Goal: Navigation & Orientation: Find specific page/section

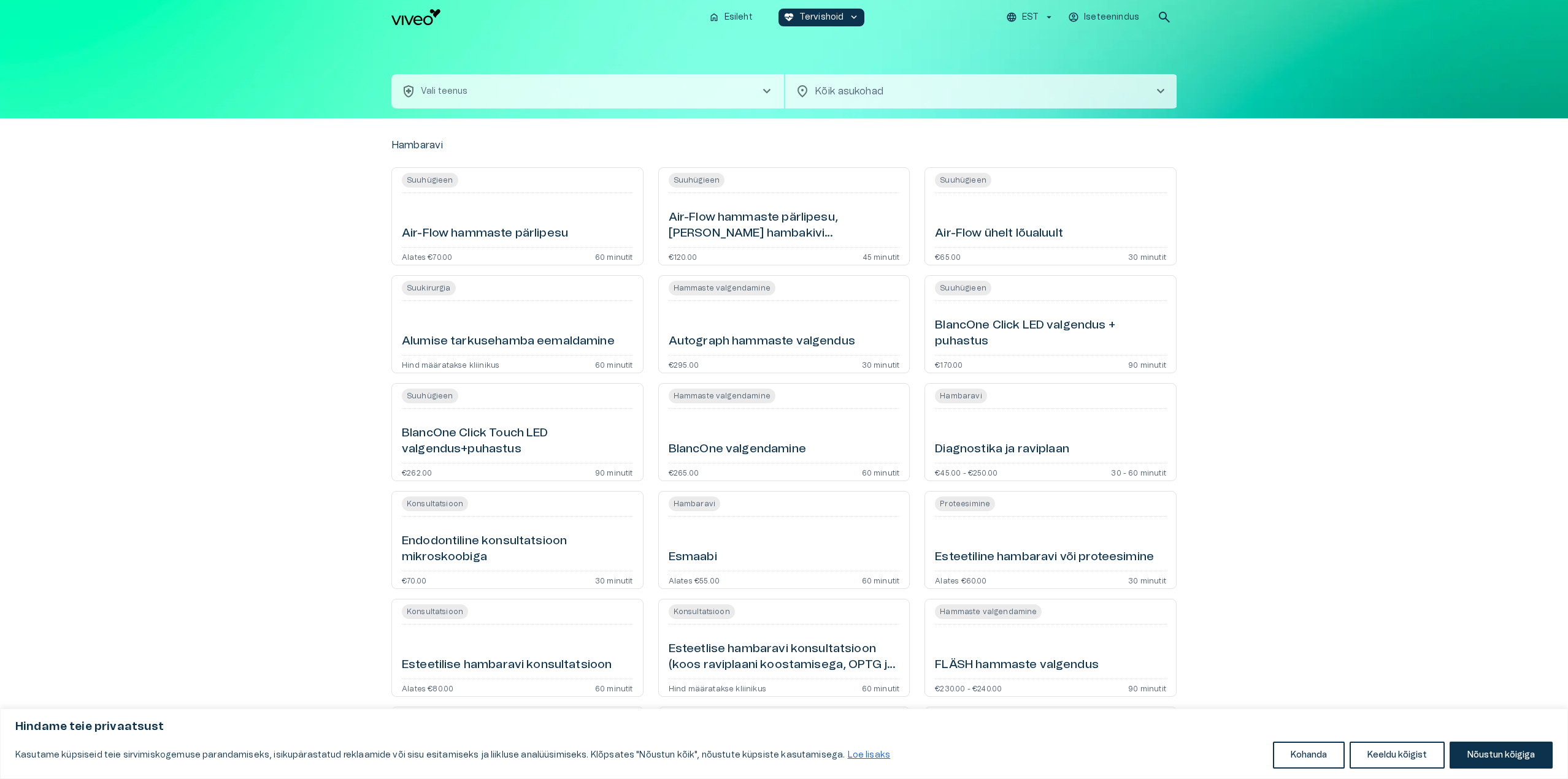
type input "**********"
click at [727, 107] on button "health_and_safety [PERSON_NAME] chevron_right" at bounding box center [588, 91] width 392 height 34
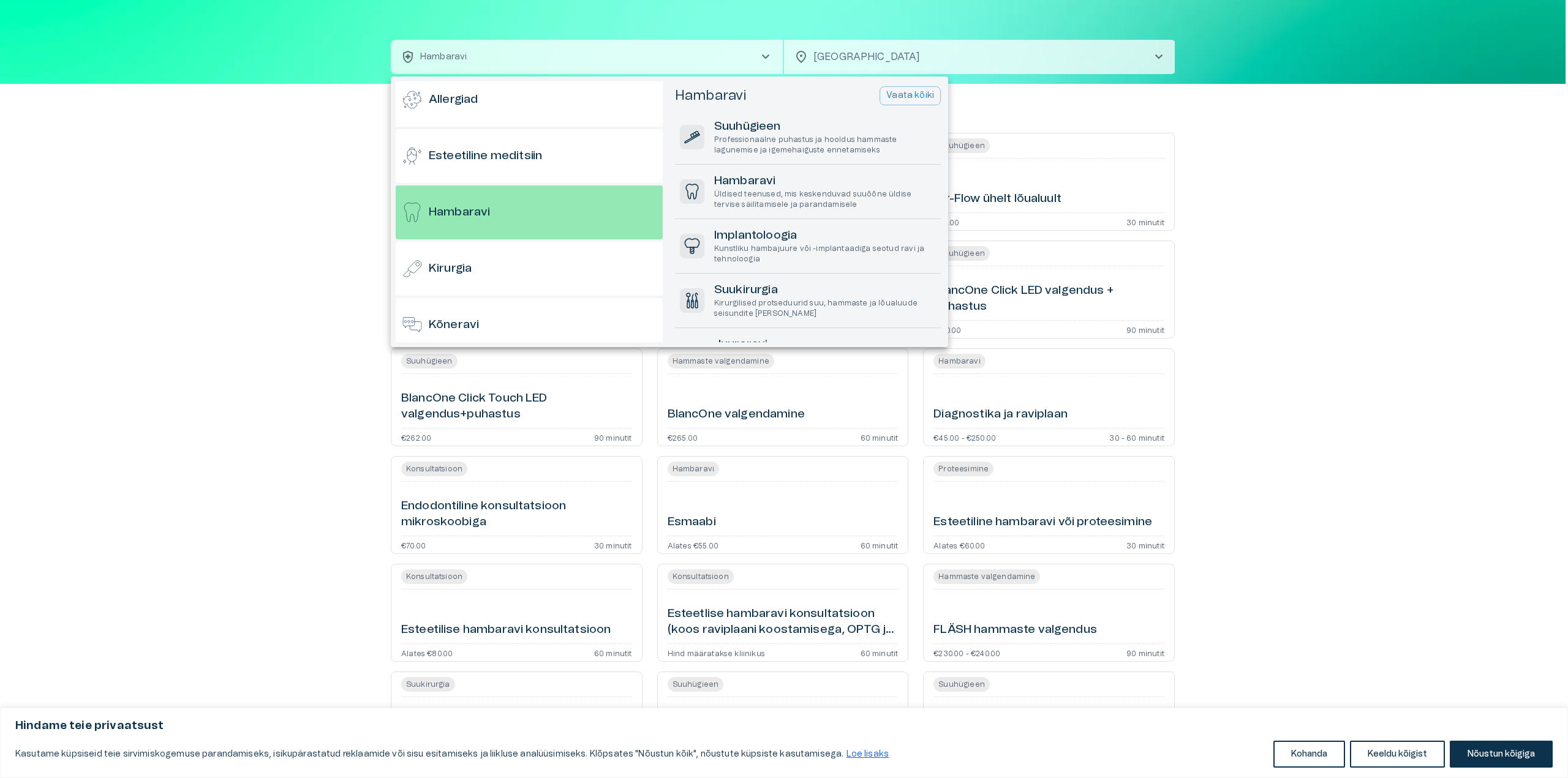
scroll to position [66, 0]
click at [1214, 194] on div at bounding box center [784, 389] width 1568 height 778
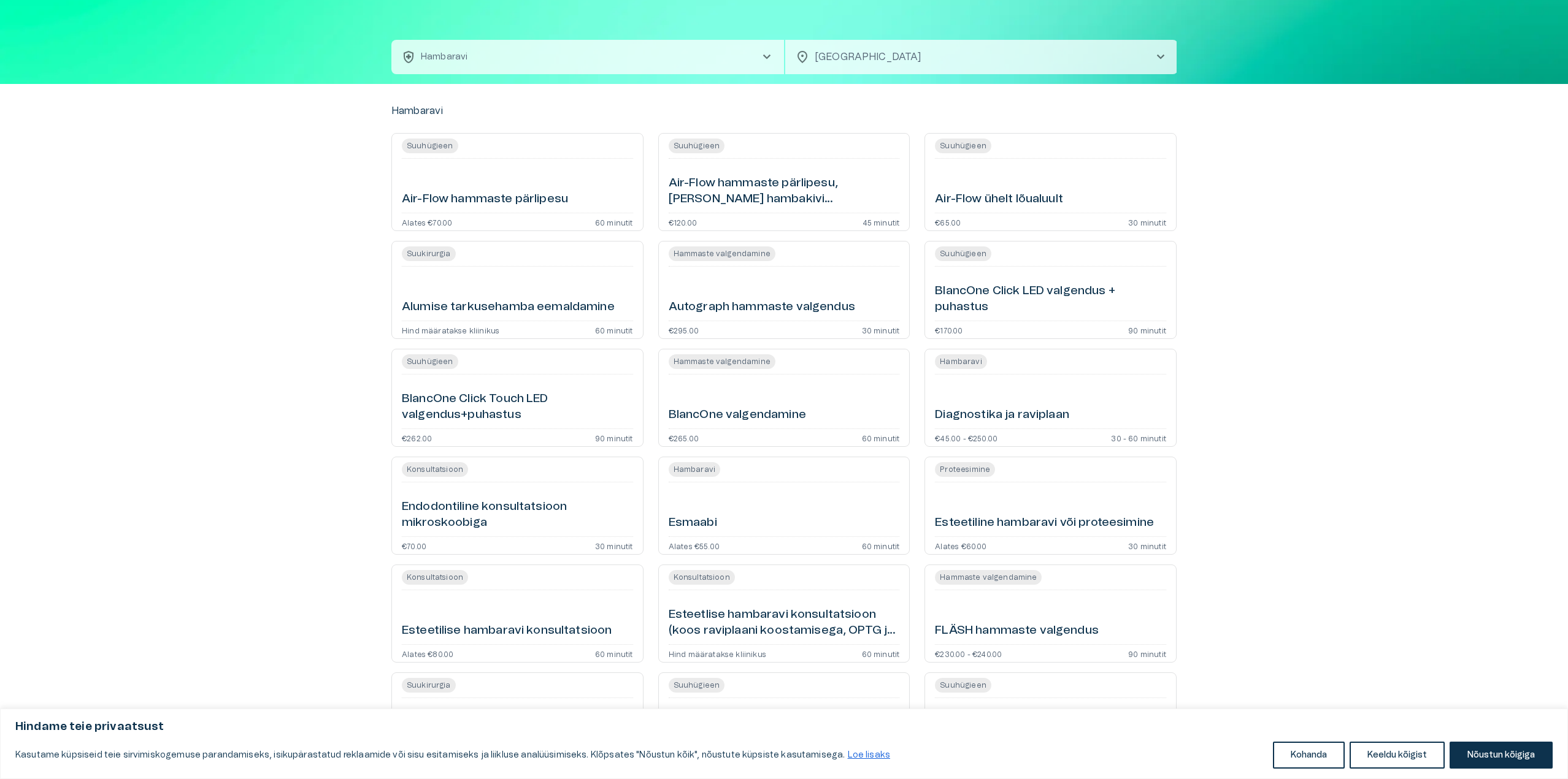
click at [729, 62] on button "health_and_safety [PERSON_NAME] chevron_right" at bounding box center [588, 57] width 392 height 34
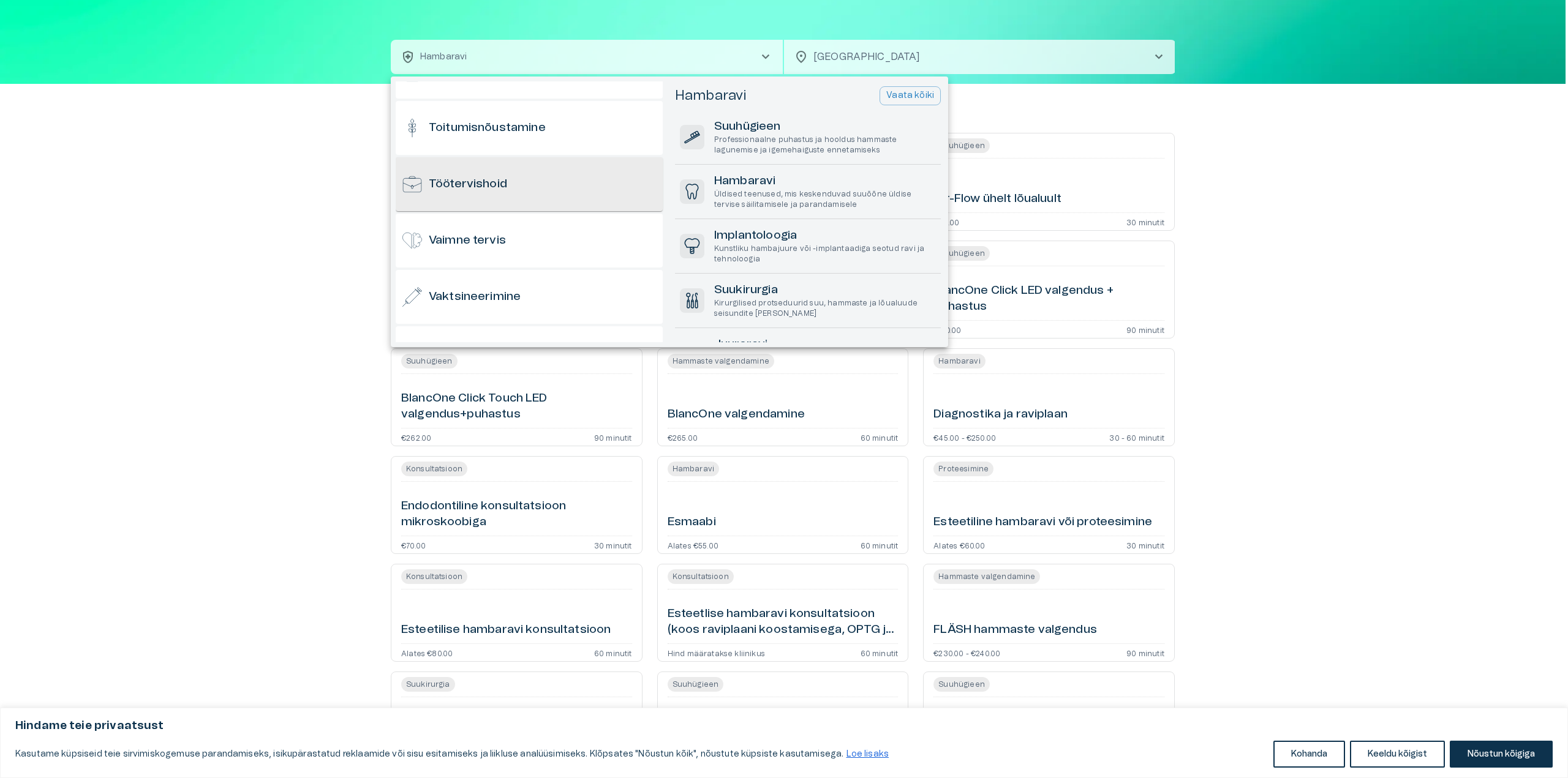
scroll to position [0, 0]
click at [558, 194] on div "Töötervishoid" at bounding box center [529, 185] width 267 height 54
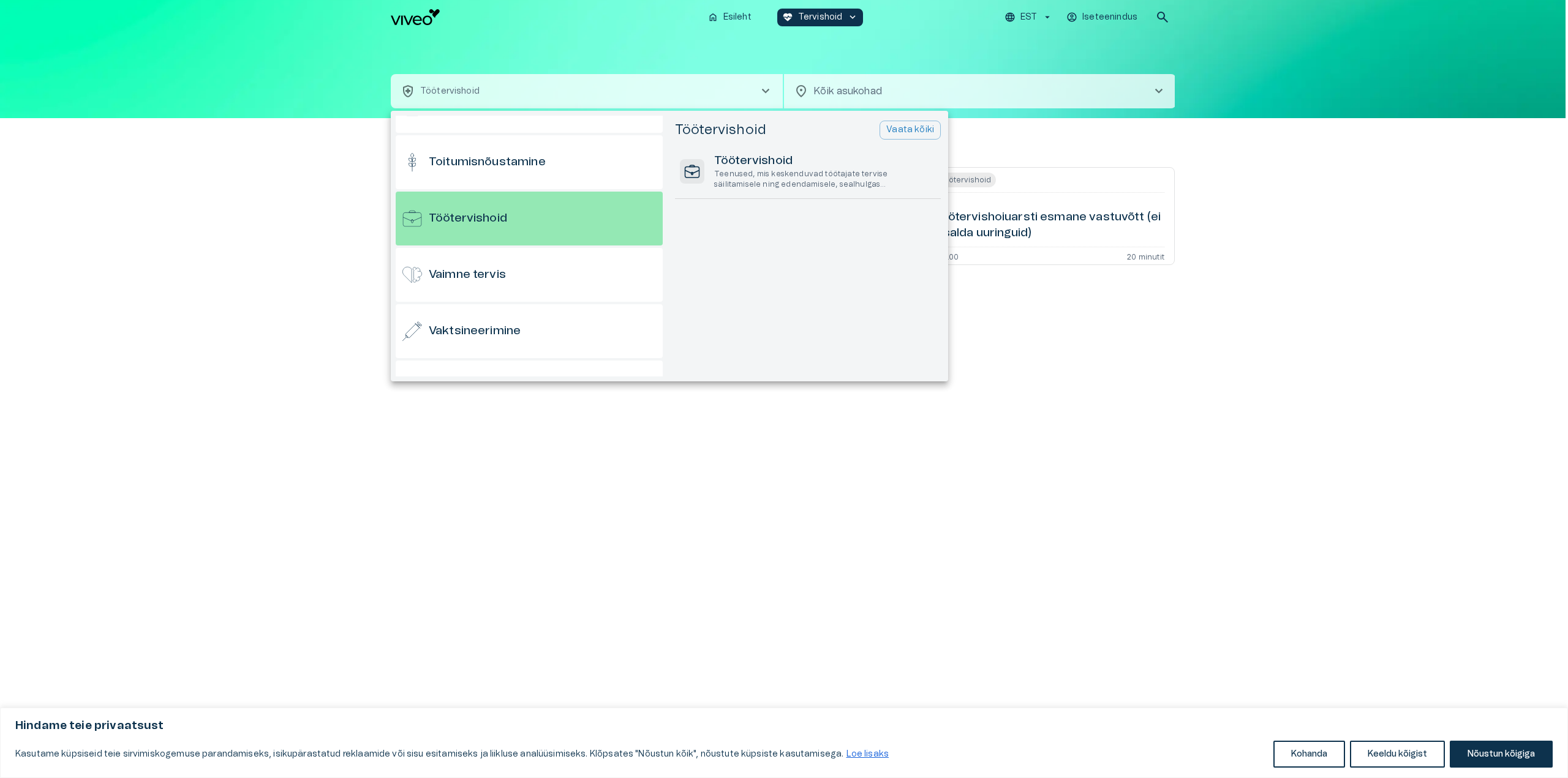
click at [1086, 331] on div at bounding box center [784, 389] width 1568 height 778
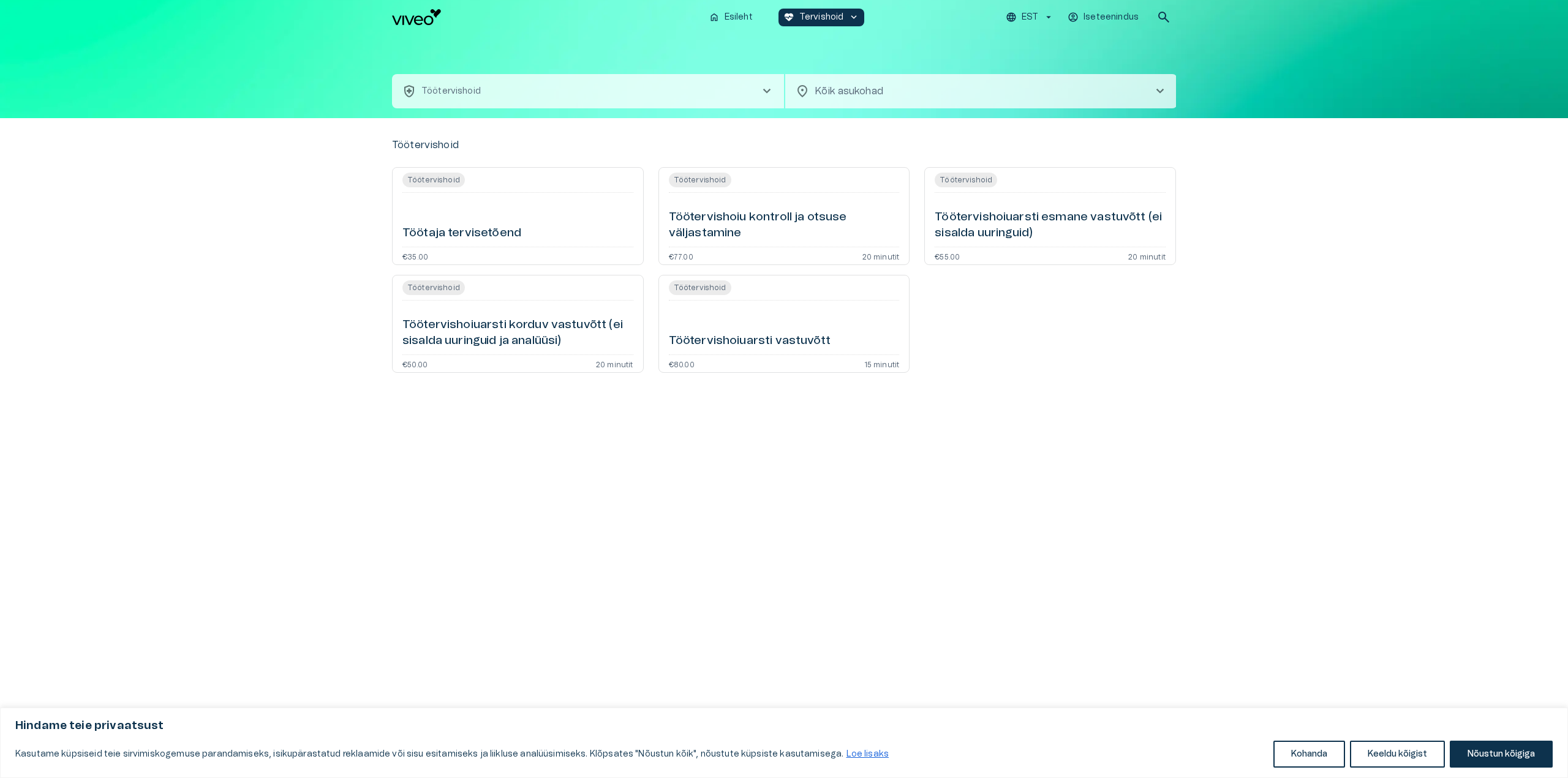
click at [574, 95] on button "health_and_safety Töötervishoid chevron_right" at bounding box center [587, 91] width 392 height 34
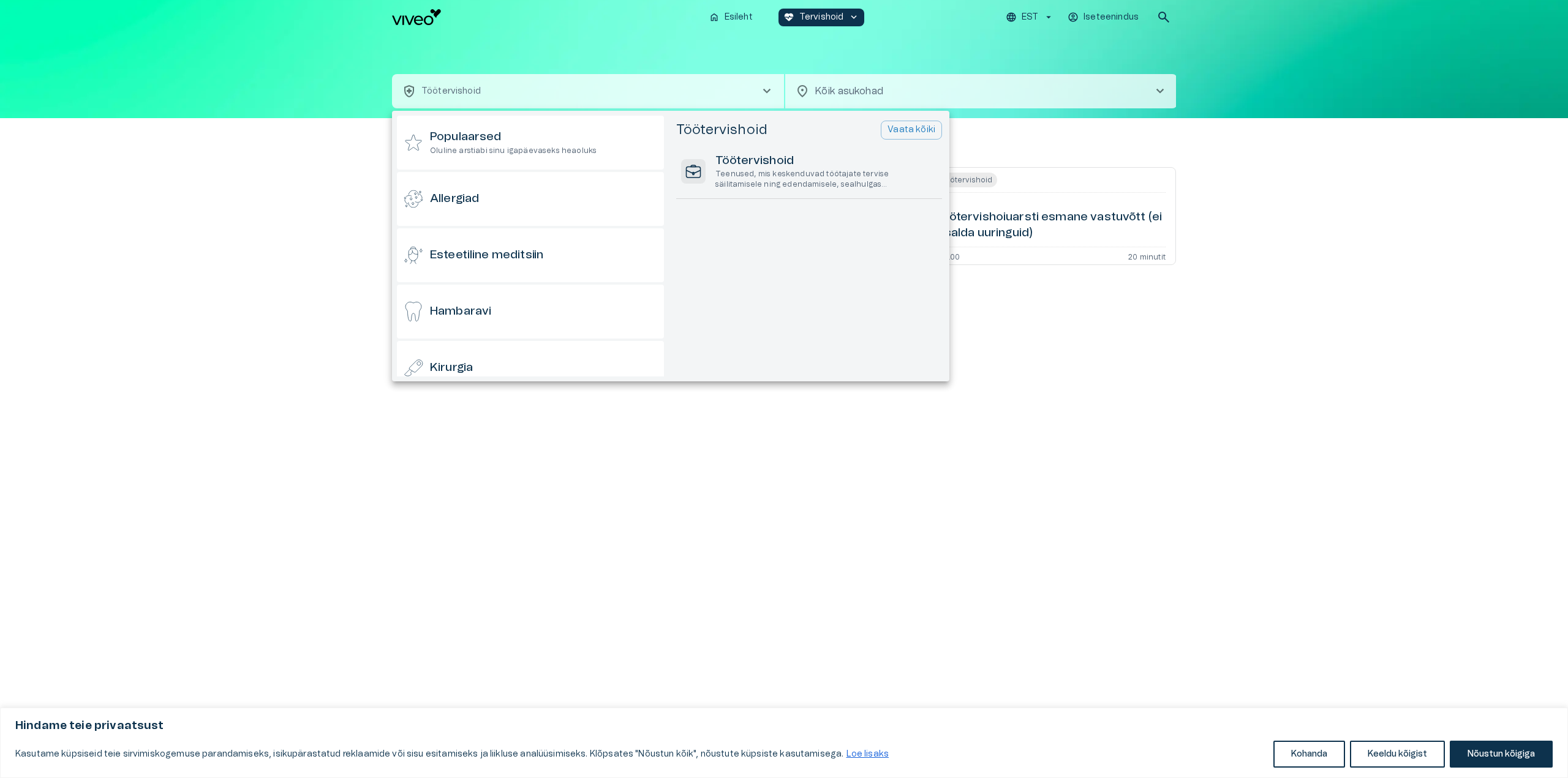
click at [985, 91] on div at bounding box center [784, 389] width 1568 height 778
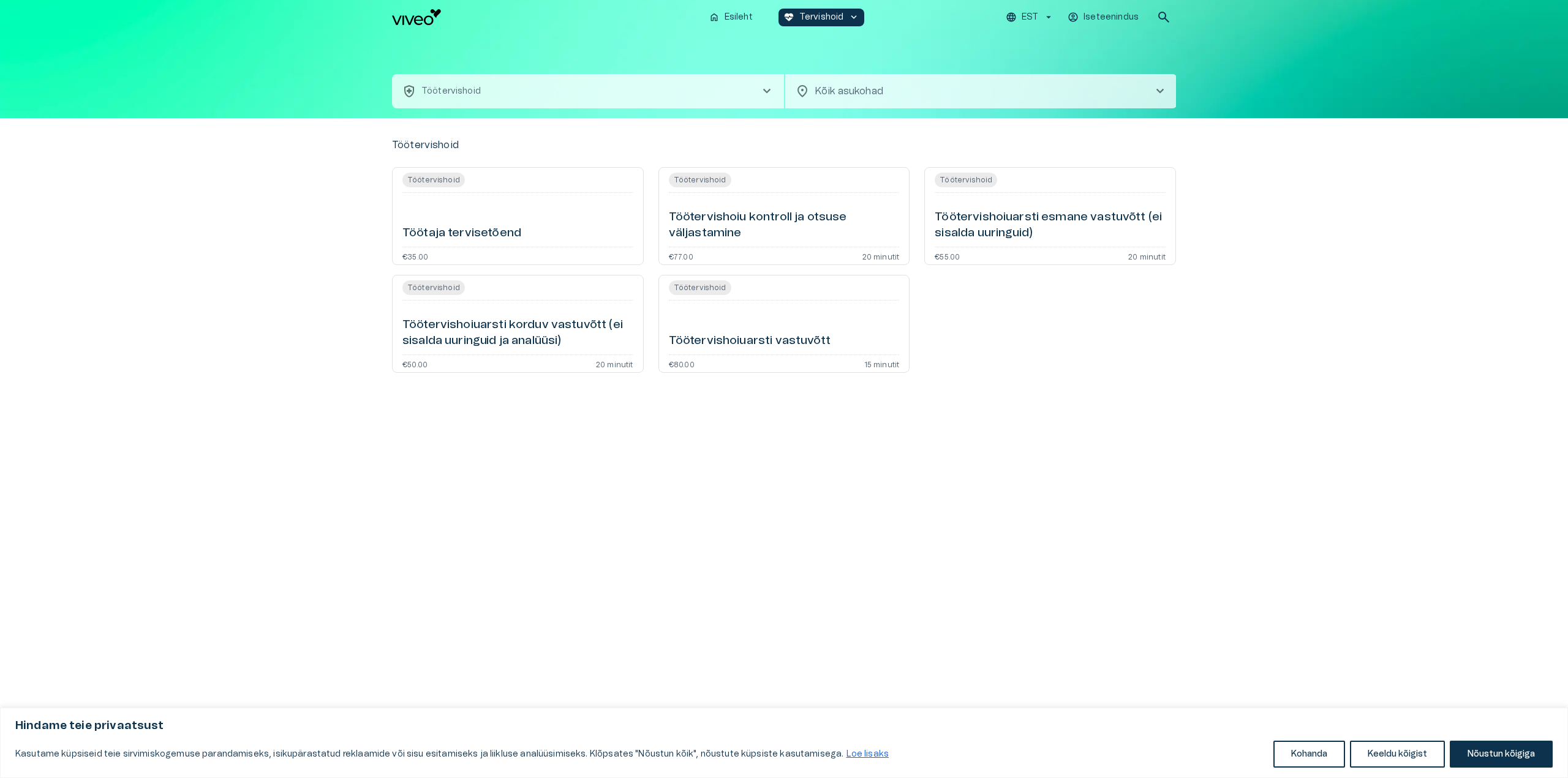
click at [973, 96] on body "Hindame teie privaatsust Kasutame küpsiseid teie sirvimiskogemuse parandamiseks…" at bounding box center [784, 389] width 1568 height 778
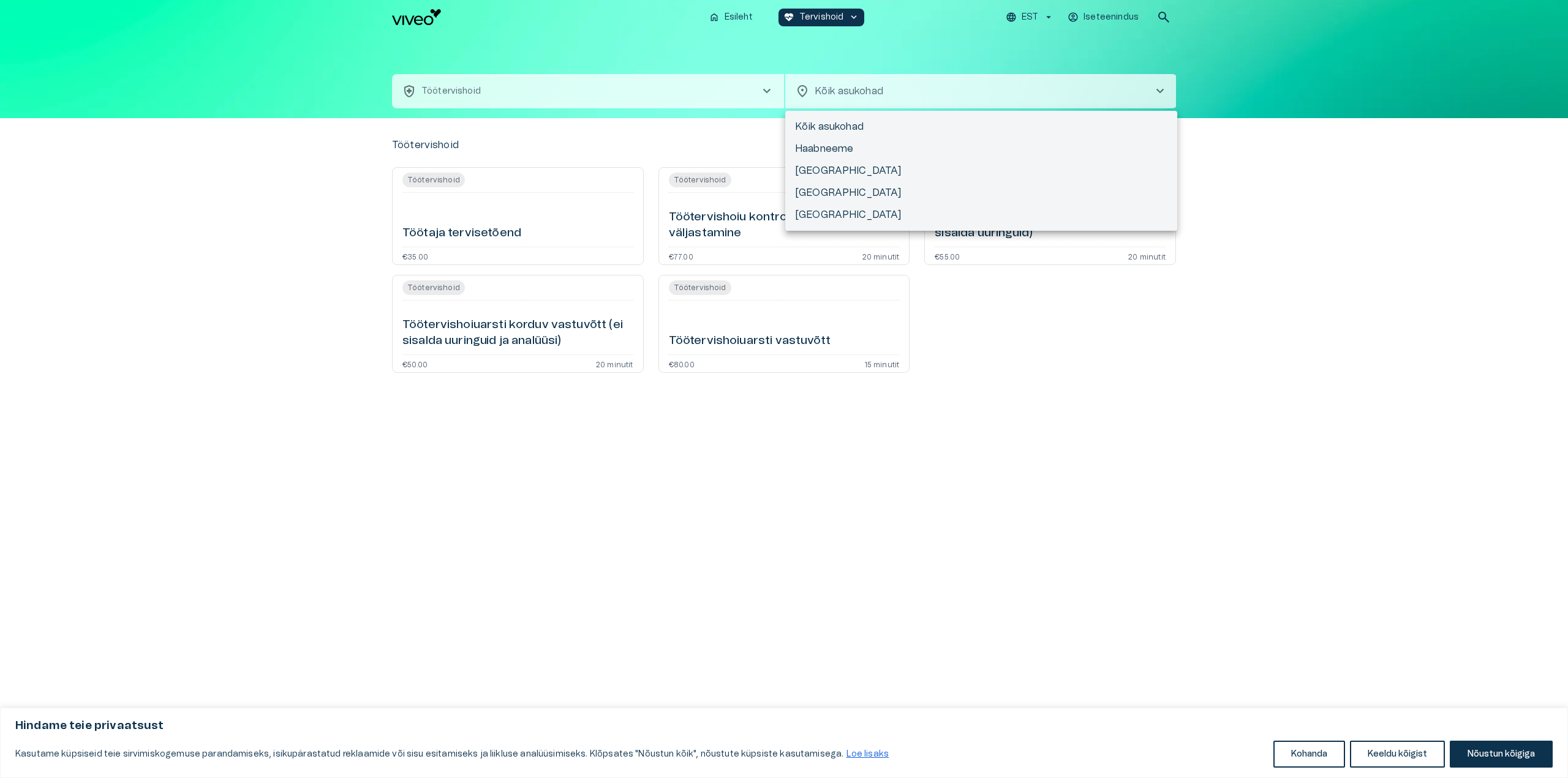
click at [973, 96] on div at bounding box center [784, 389] width 1568 height 778
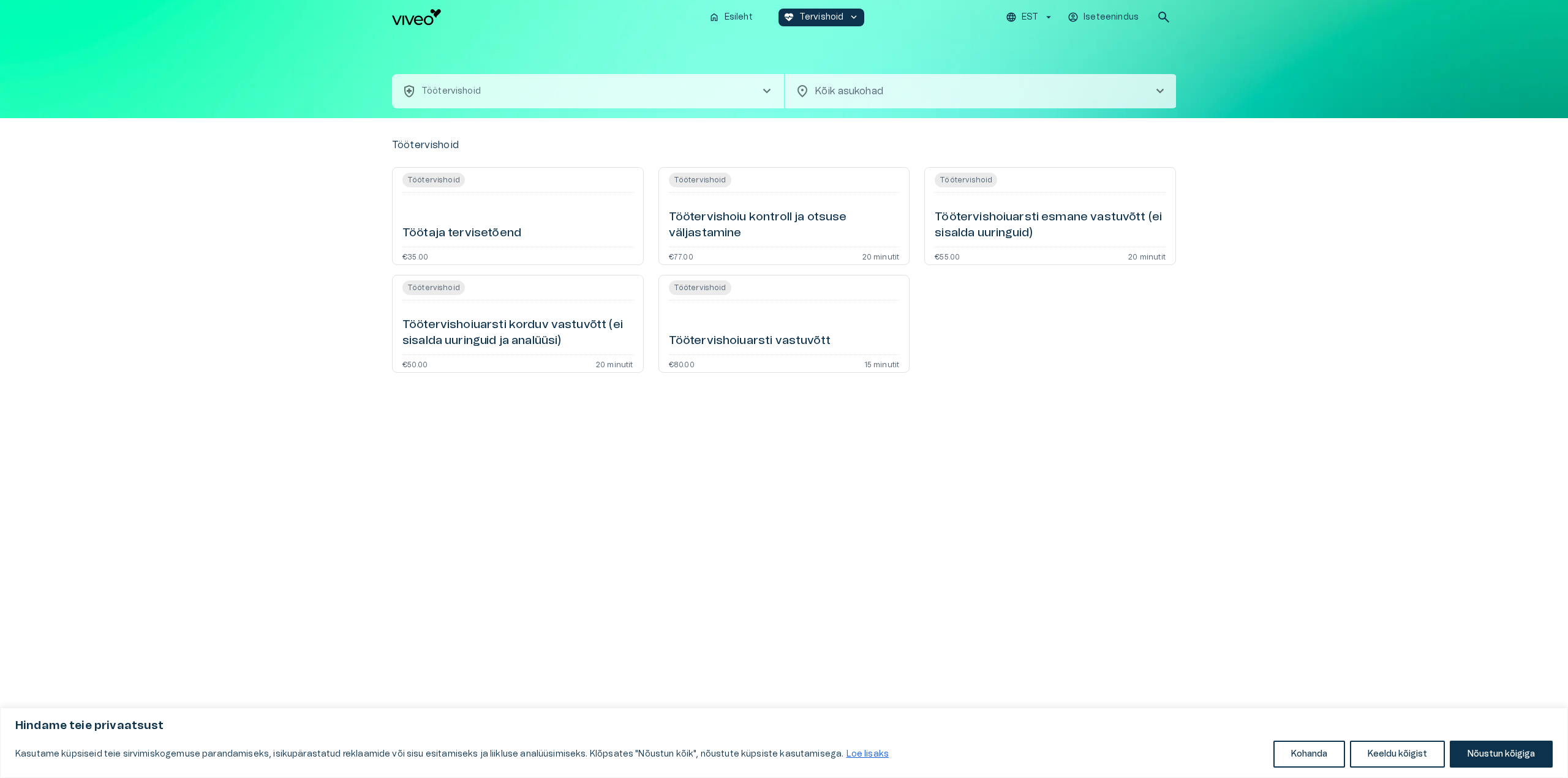
click at [687, 102] on button "health_and_safety Töötervishoid chevron_right" at bounding box center [587, 91] width 392 height 34
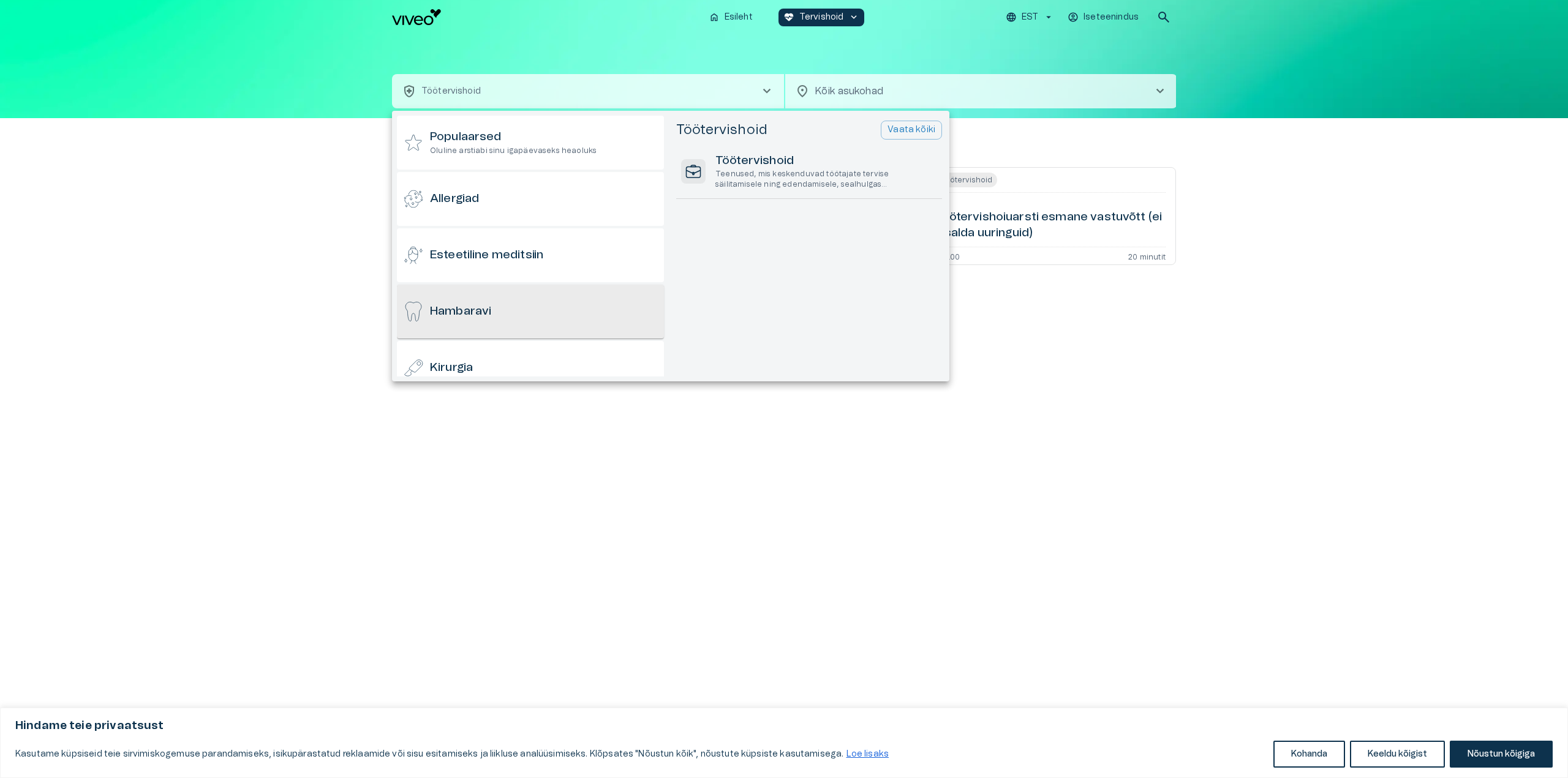
click at [529, 302] on div "Hambaravi" at bounding box center [530, 312] width 267 height 54
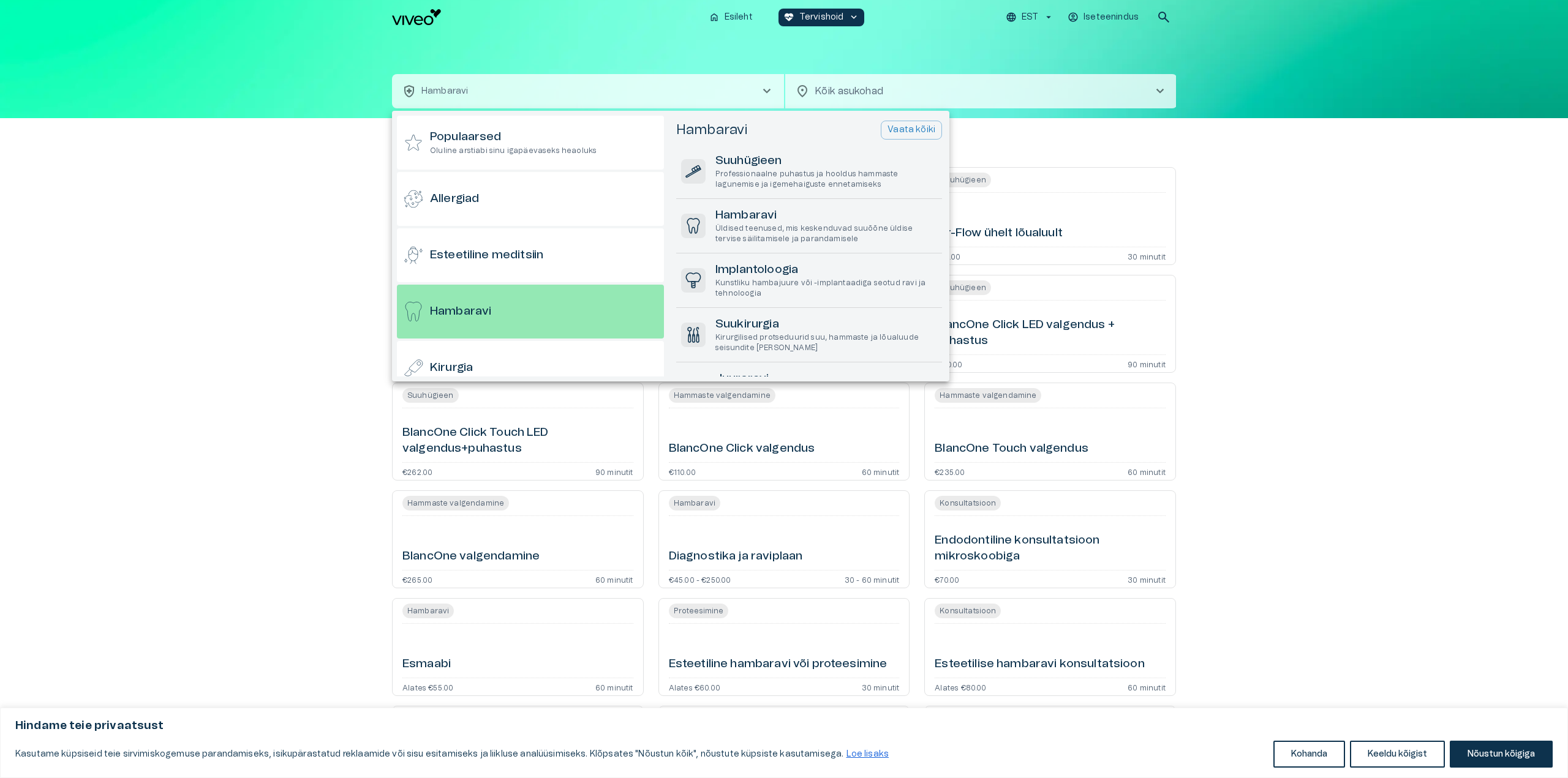
click at [1346, 409] on div at bounding box center [784, 389] width 1568 height 778
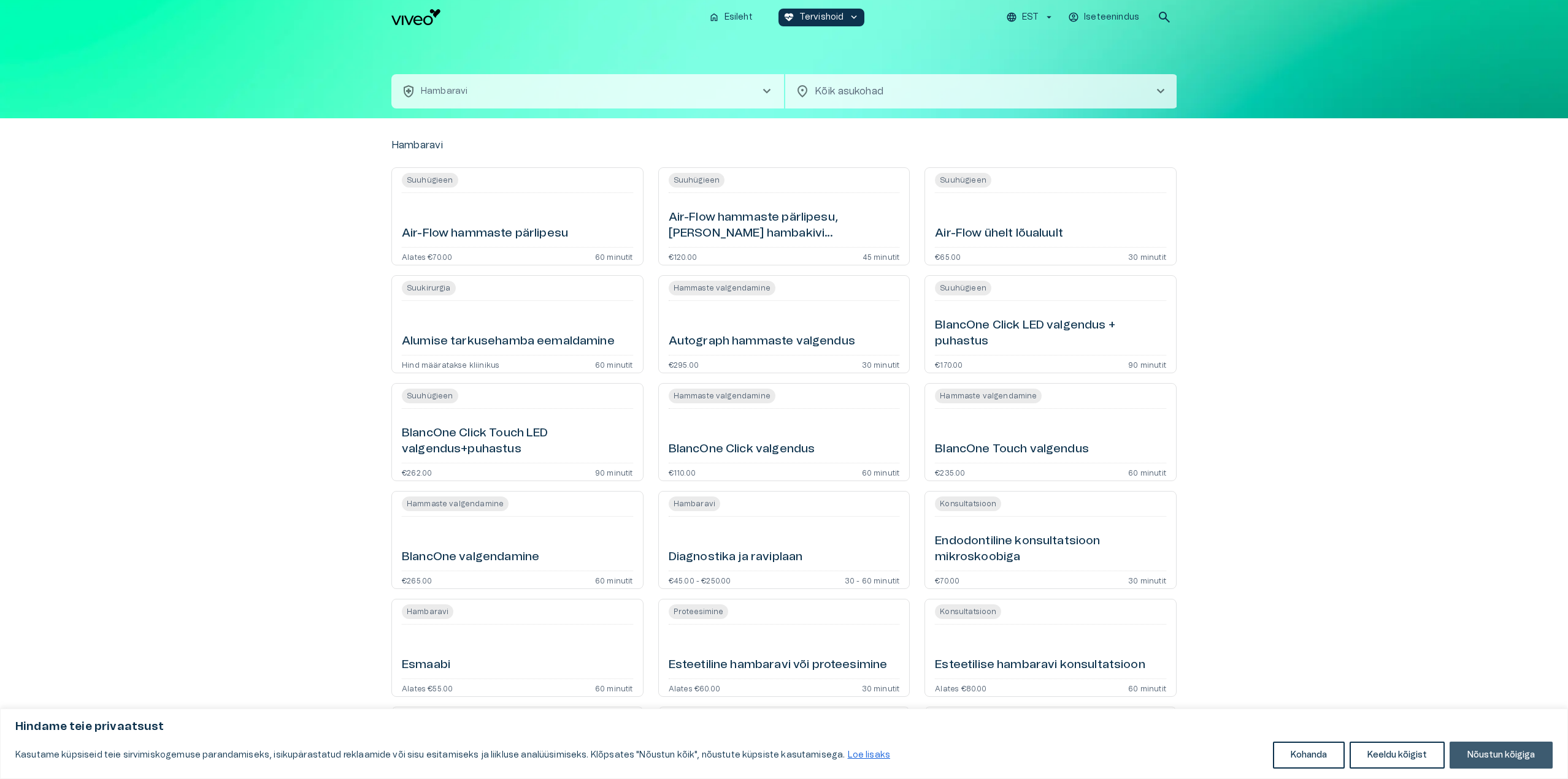
click at [1489, 758] on button "Nõustun kõigiga" at bounding box center [1501, 755] width 103 height 27
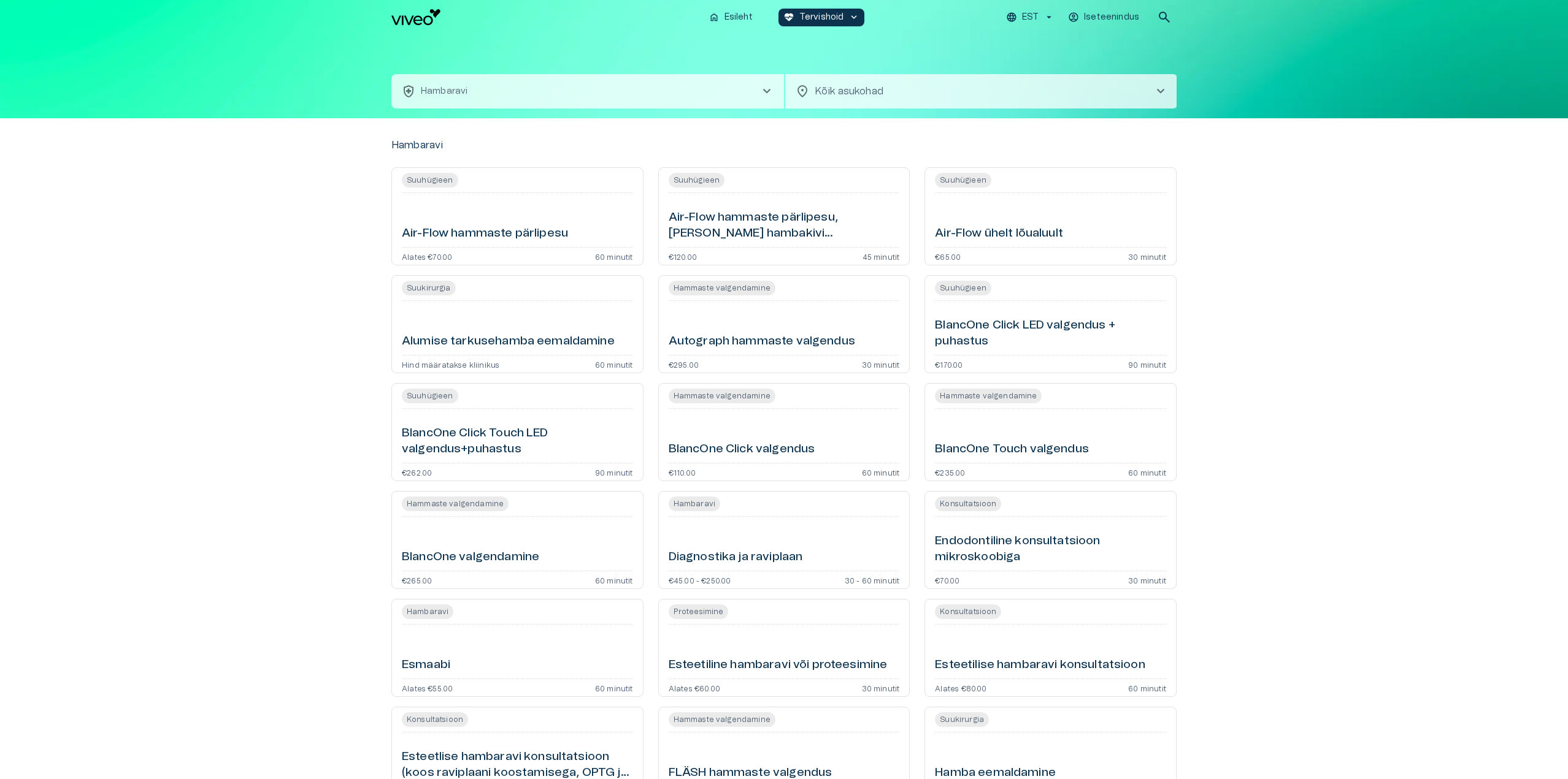
click at [1049, 15] on icon "button" at bounding box center [1049, 17] width 11 height 11
click at [1038, 61] on li "Inglise" at bounding box center [1037, 69] width 61 height 22
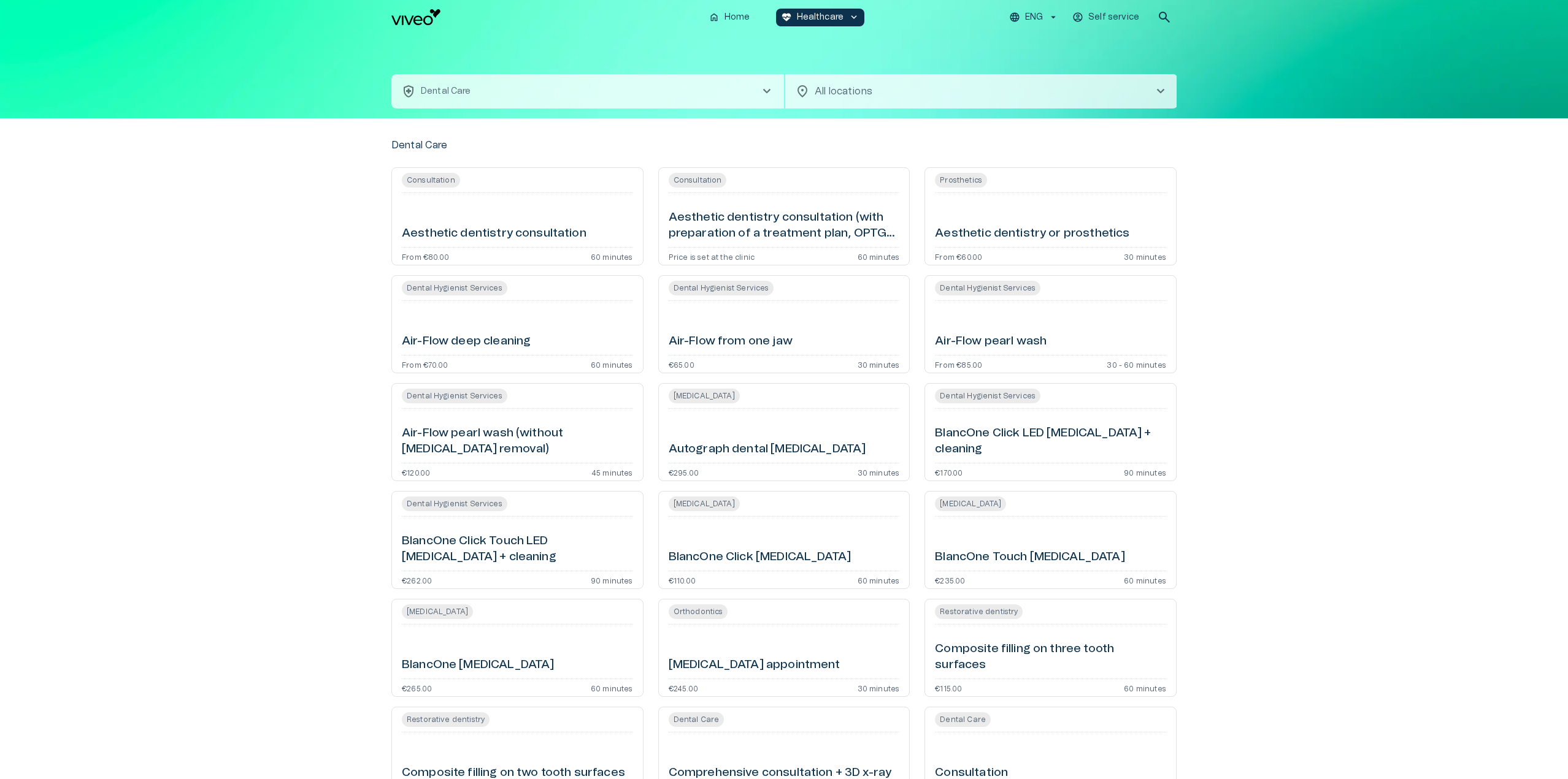
click at [1056, 15] on icon "button" at bounding box center [1053, 17] width 11 height 11
click at [1051, 41] on li "Estonian" at bounding box center [1039, 47] width 61 height 22
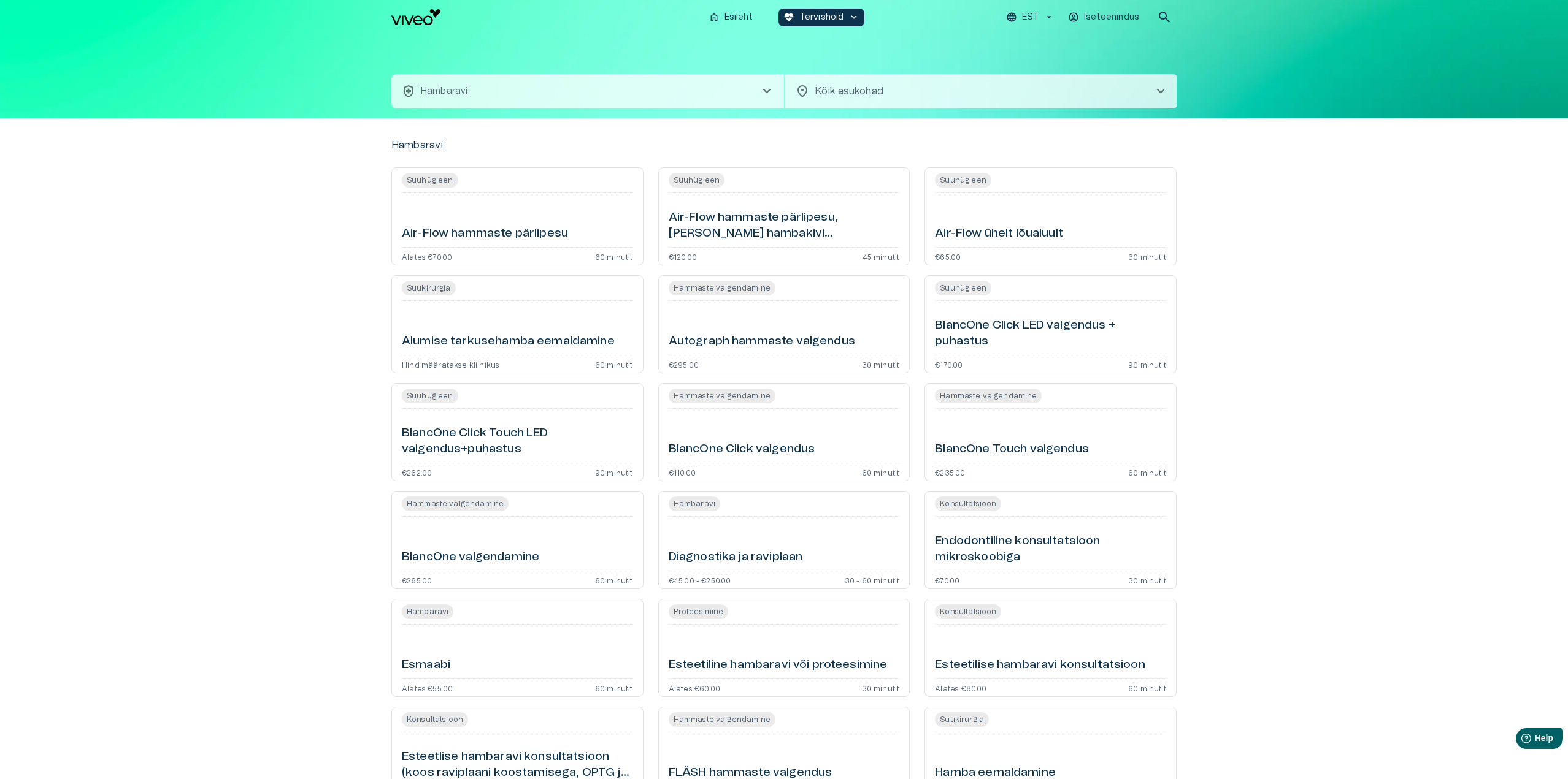
click at [565, 97] on button "health_and_safety [PERSON_NAME] chevron_right" at bounding box center [588, 91] width 392 height 34
